Goal: Find specific page/section: Find specific page/section

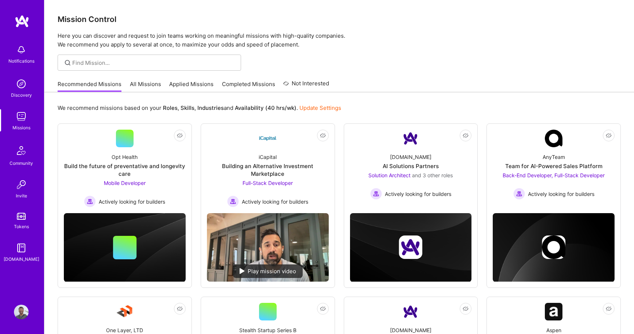
click at [21, 113] on img at bounding box center [21, 116] width 15 height 15
click at [243, 82] on link "Completed Missions" at bounding box center [248, 86] width 53 height 12
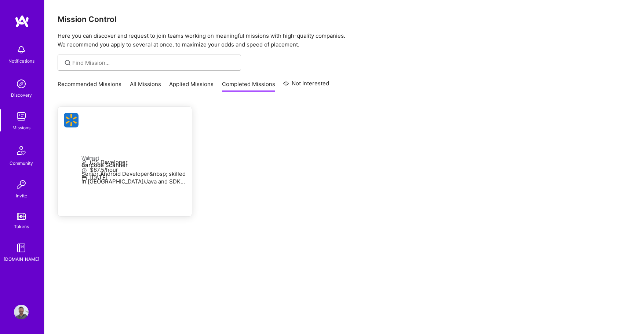
click at [100, 166] on p "iOS Developer" at bounding box center [133, 162] width 104 height 8
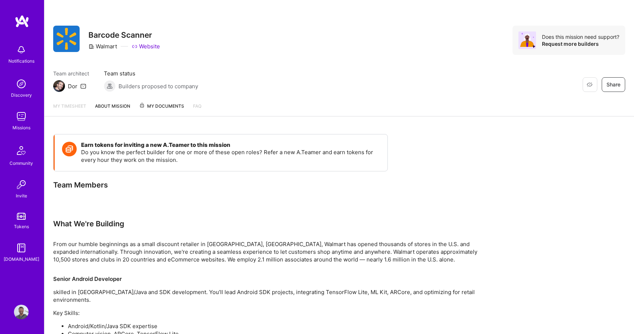
click at [173, 104] on span "My Documents" at bounding box center [161, 106] width 45 height 8
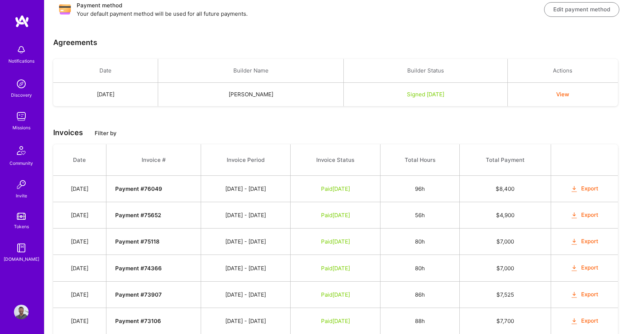
scroll to position [141, 0]
